Goal: Navigation & Orientation: Understand site structure

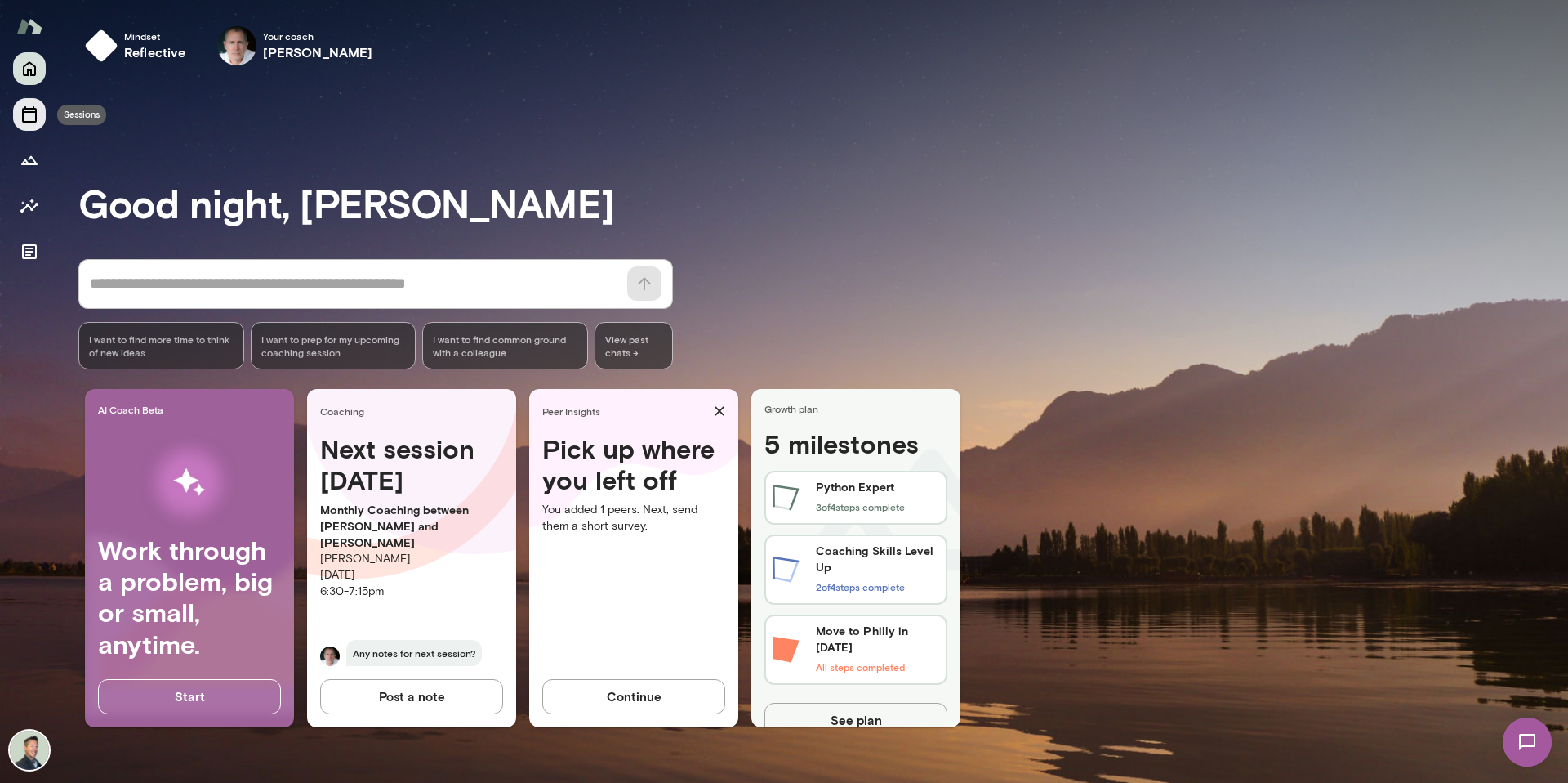
click at [34, 117] on icon "Sessions" at bounding box center [30, 114] width 20 height 20
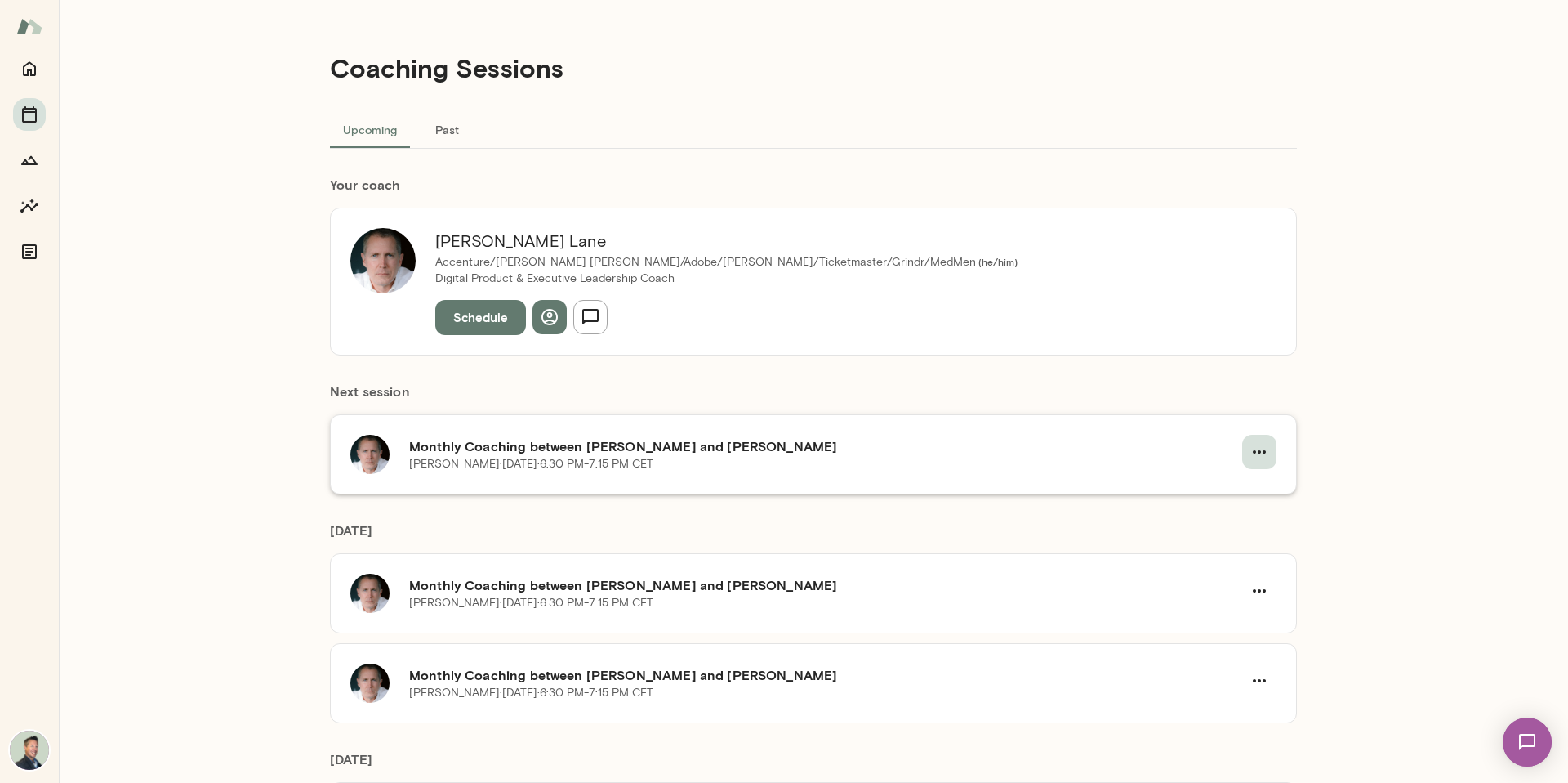
click at [1254, 456] on icon "button" at bounding box center [1260, 452] width 20 height 20
click at [1182, 493] on div at bounding box center [1174, 490] width 30 height 20
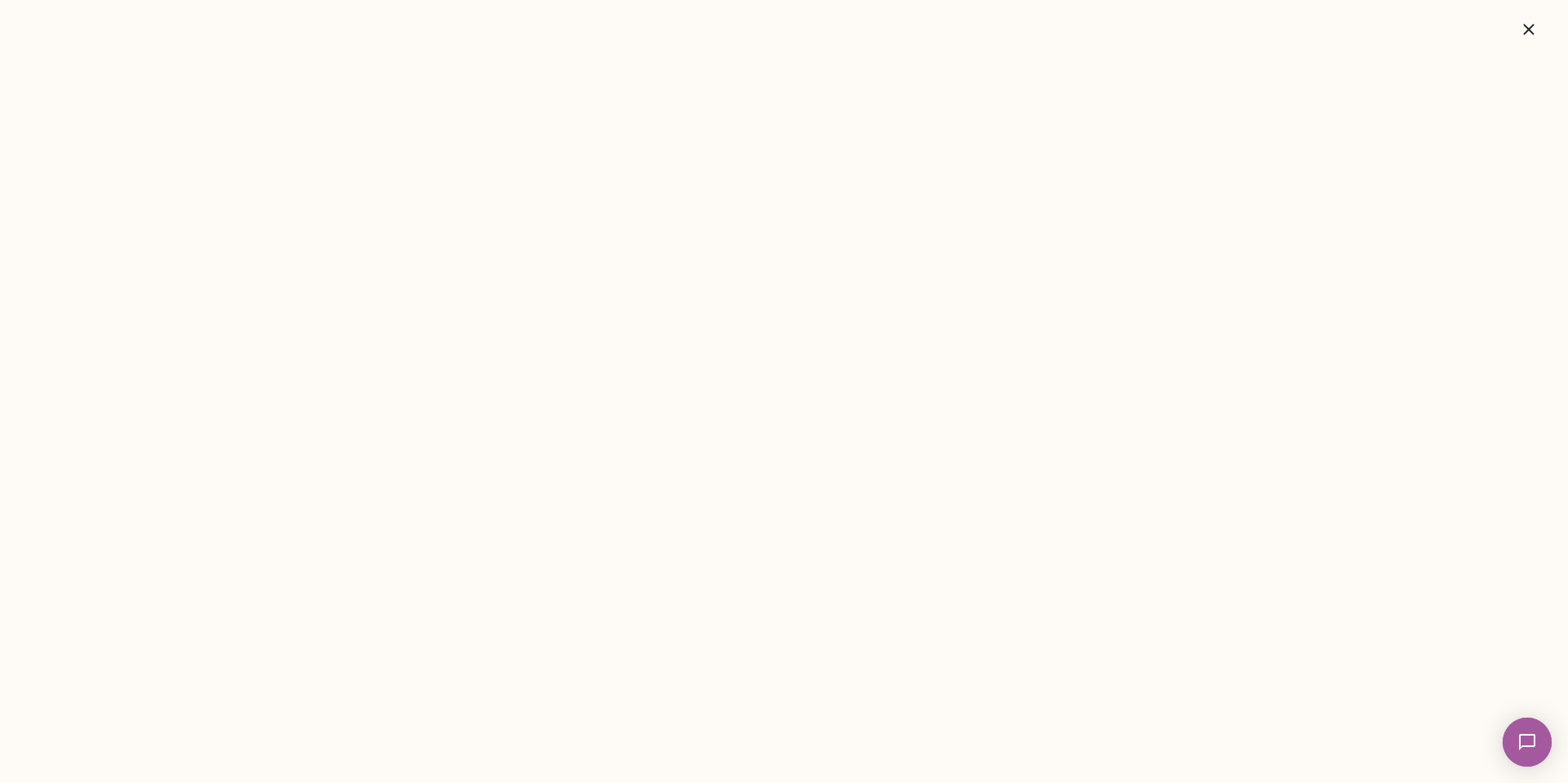
click at [1528, 34] on icon "button" at bounding box center [1529, 30] width 20 height 20
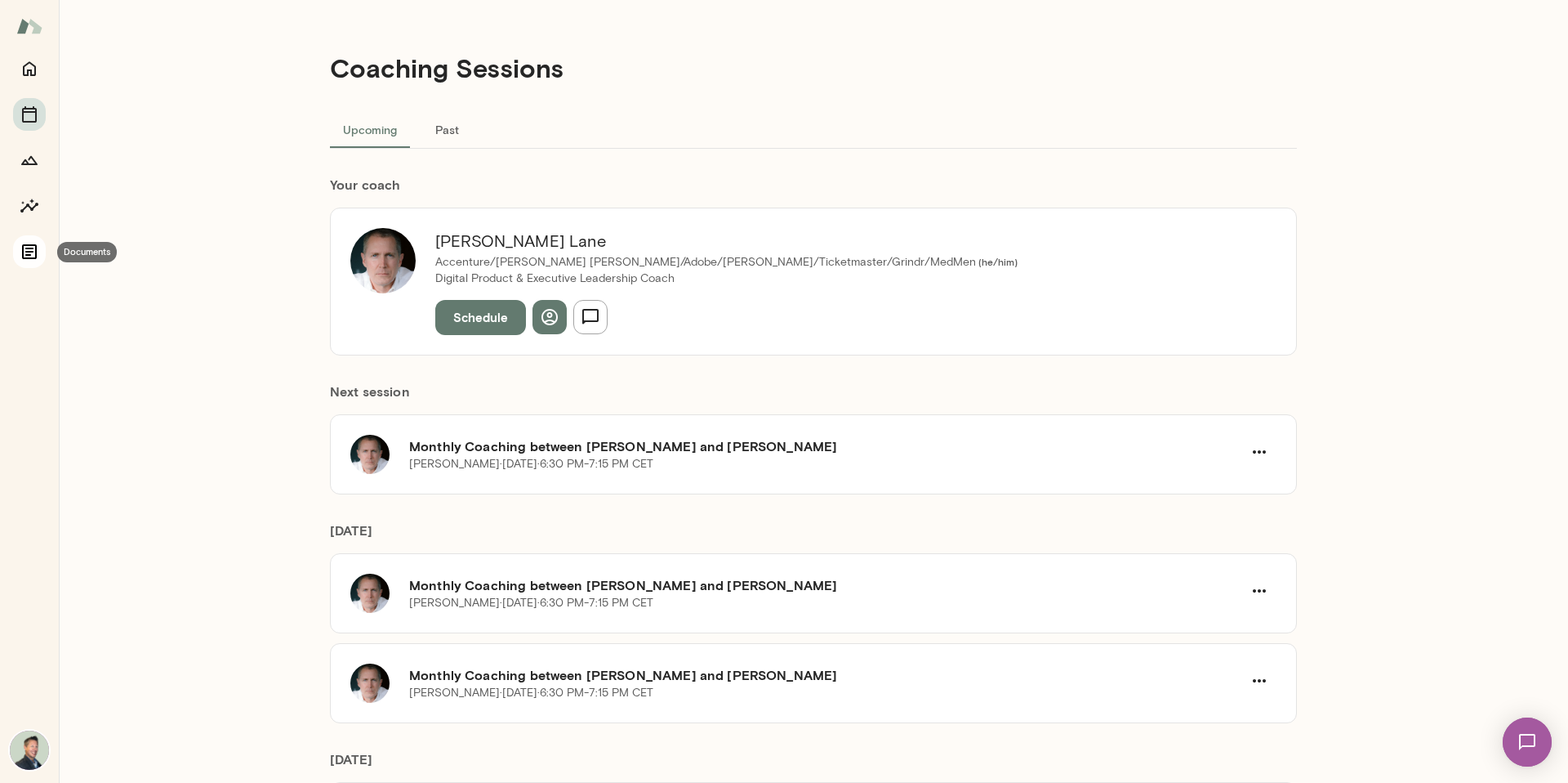
click at [30, 250] on icon "Documents" at bounding box center [30, 252] width 20 height 20
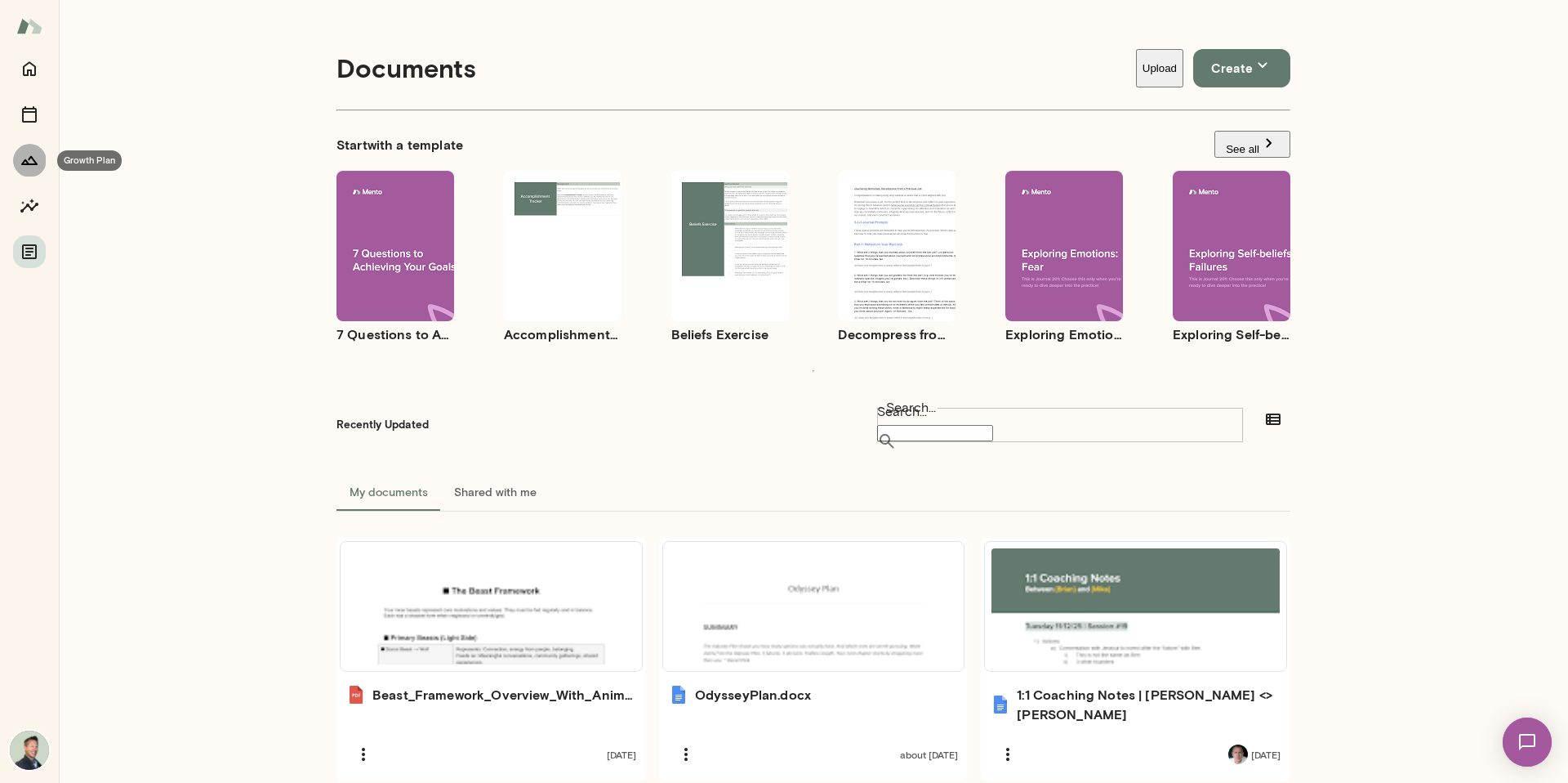
click at [33, 153] on icon "Growth Plan" at bounding box center [30, 160] width 20 height 20
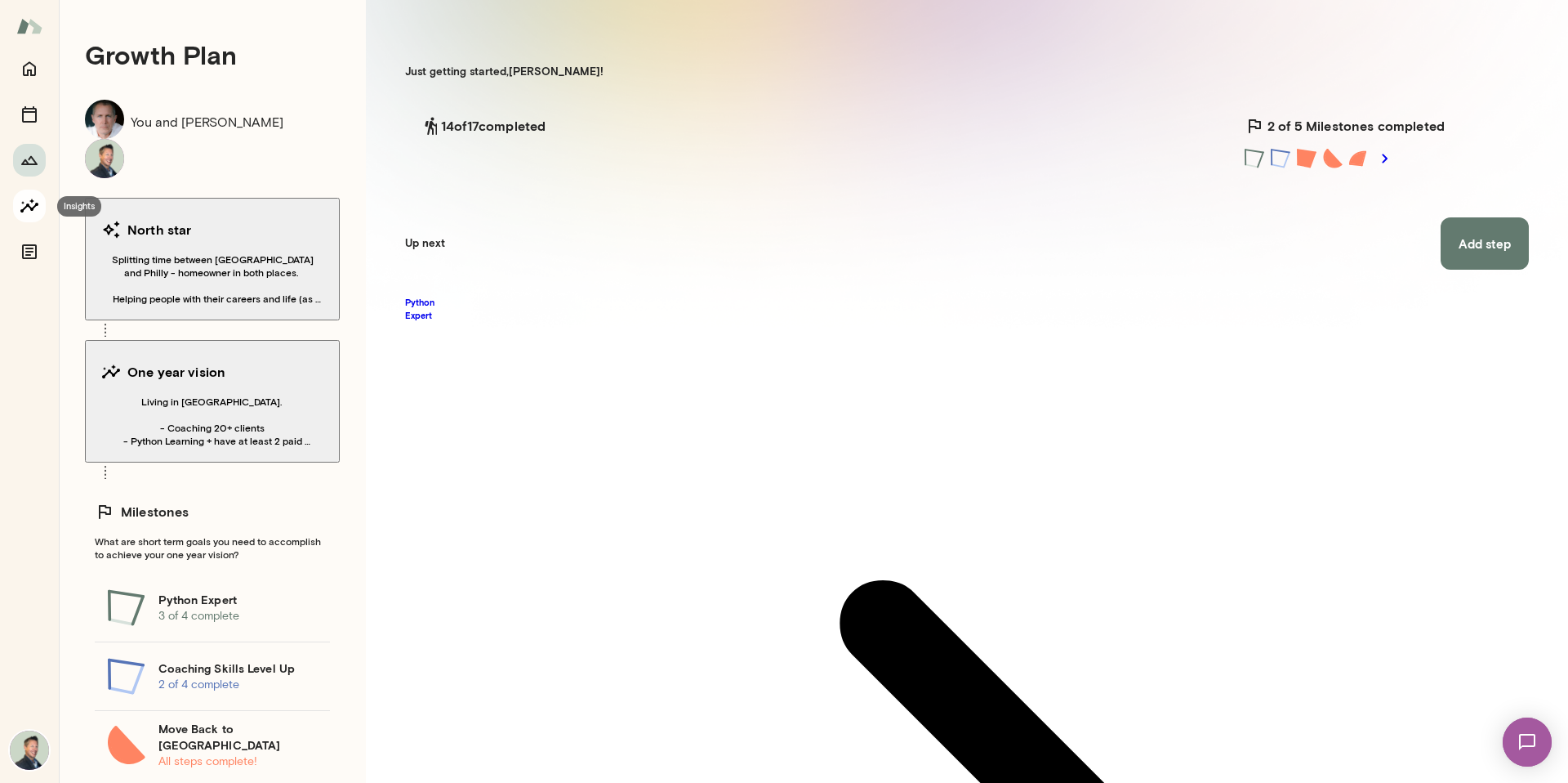
click at [30, 216] on button "Insights" at bounding box center [29, 206] width 33 height 33
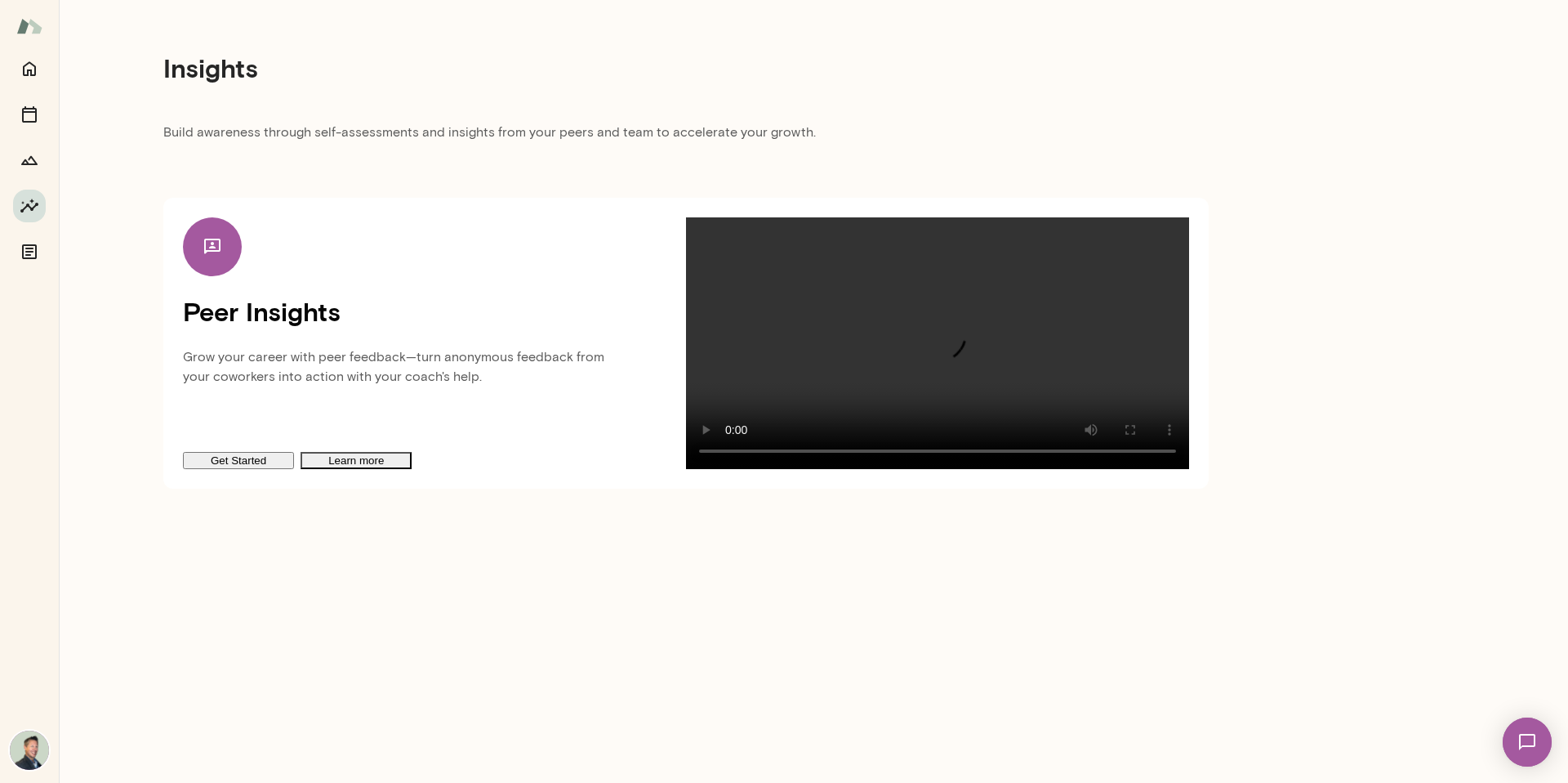
click at [1521, 732] on img at bounding box center [1526, 741] width 67 height 67
click at [1521, 732] on img at bounding box center [1526, 741] width 49 height 49
click at [1518, 728] on img at bounding box center [1526, 741] width 67 height 67
click at [1520, 733] on img at bounding box center [1526, 741] width 49 height 49
